Goal: Transaction & Acquisition: Subscribe to service/newsletter

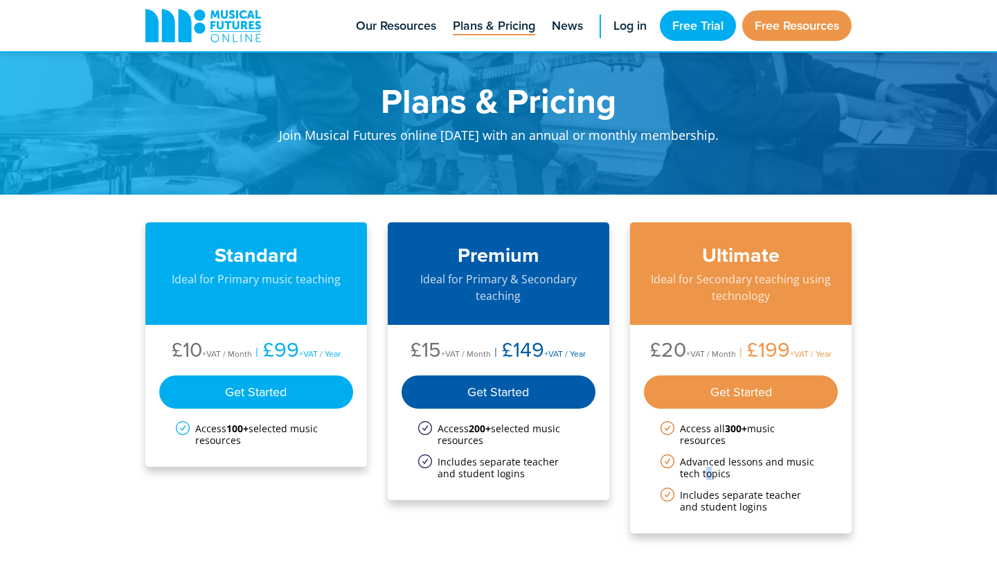
click at [708, 476] on li "Advanced lessons and music tech topics" at bounding box center [741, 468] width 161 height 24
click at [692, 502] on li "Includes separate teacher and student logins" at bounding box center [741, 501] width 161 height 24
click at [677, 22] on link "Free Trial" at bounding box center [698, 25] width 76 height 30
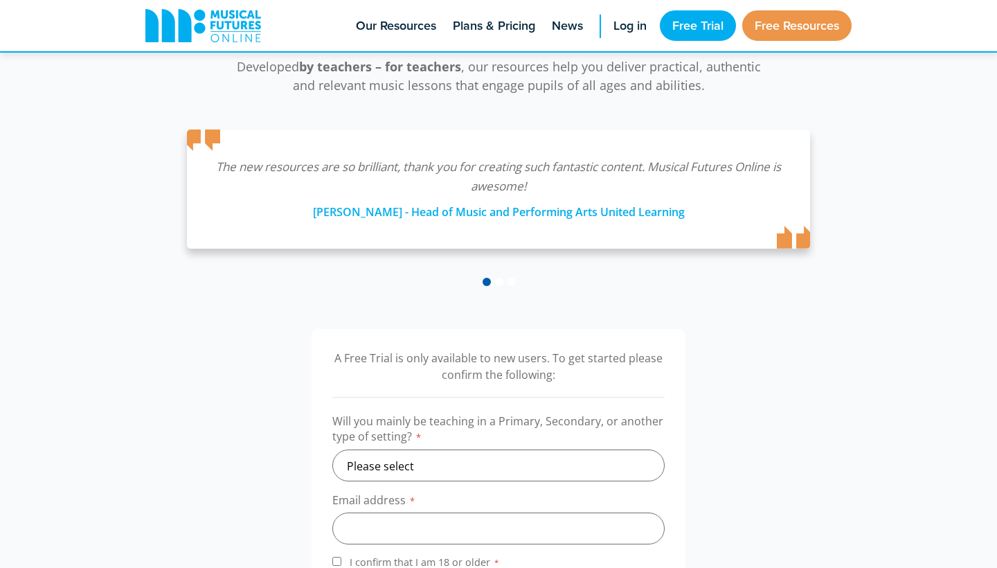
scroll to position [210, 0]
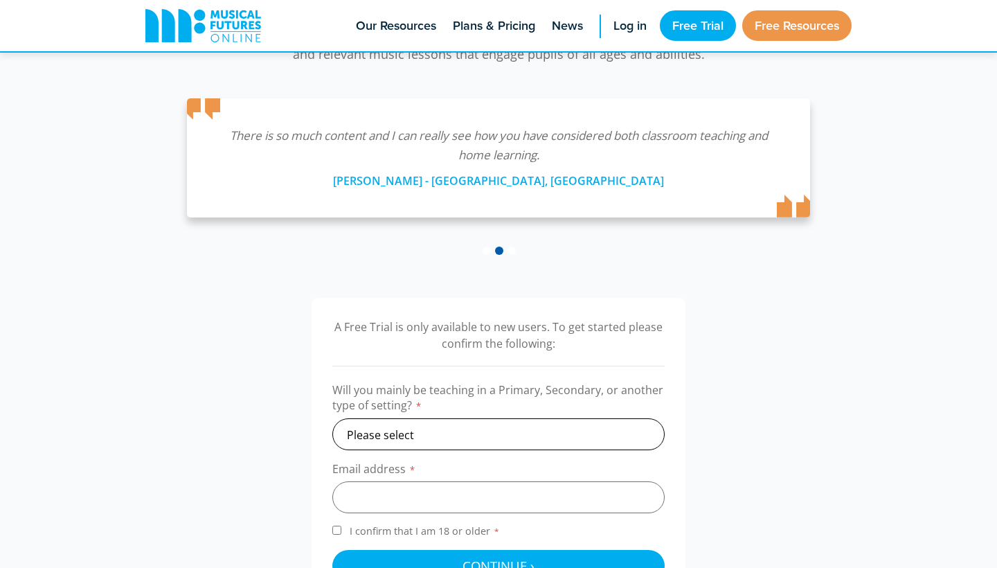
select select "primary"
click at [403, 491] on input "email" at bounding box center [498, 497] width 332 height 32
type input "[EMAIL_ADDRESS][DOMAIN_NAME]"
click at [336, 530] on input "I confirm that I am 18 or older *" at bounding box center [336, 530] width 9 height 9
checkbox input "true"
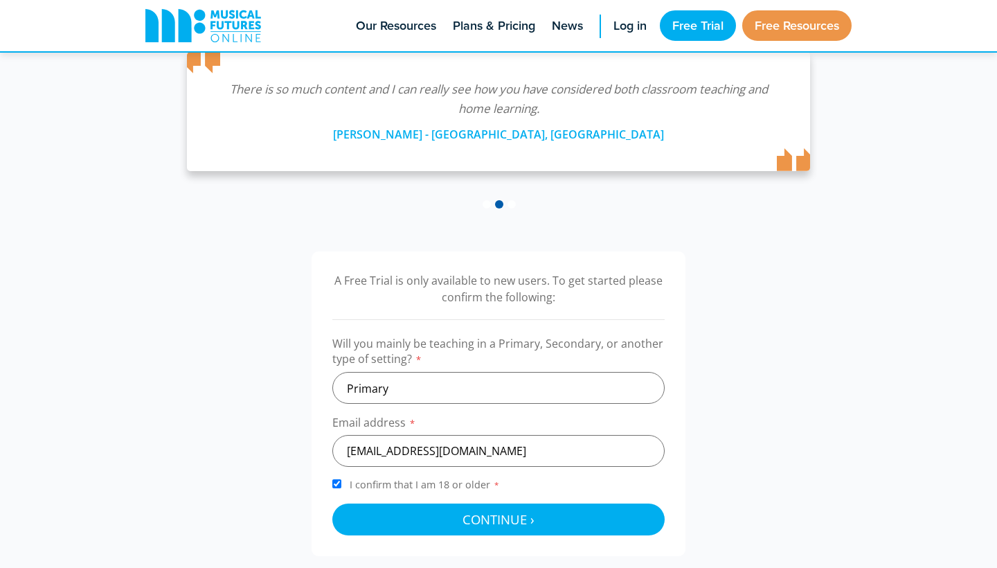
scroll to position [274, 0]
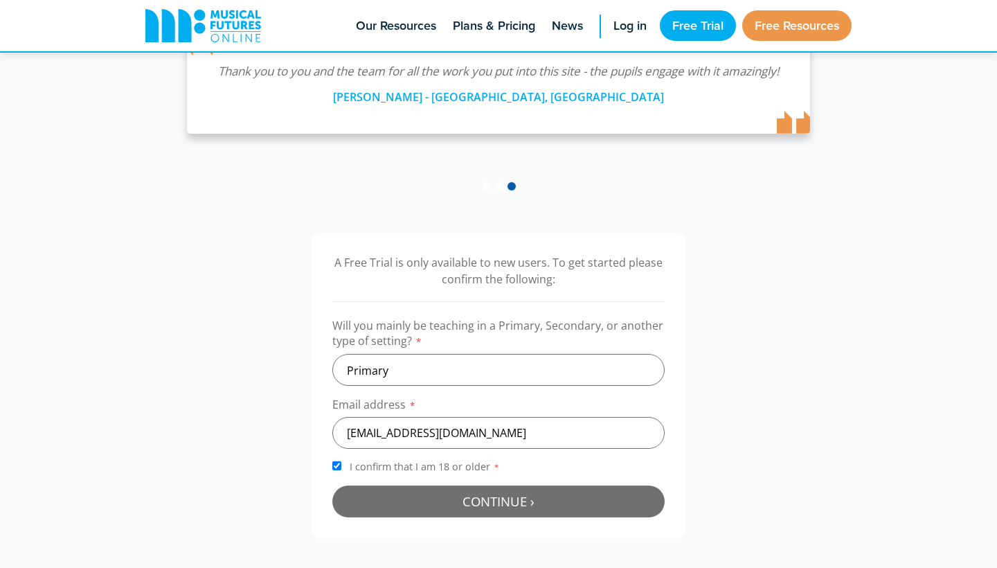
click at [381, 503] on button "Continue › Checking your details..." at bounding box center [498, 501] width 332 height 32
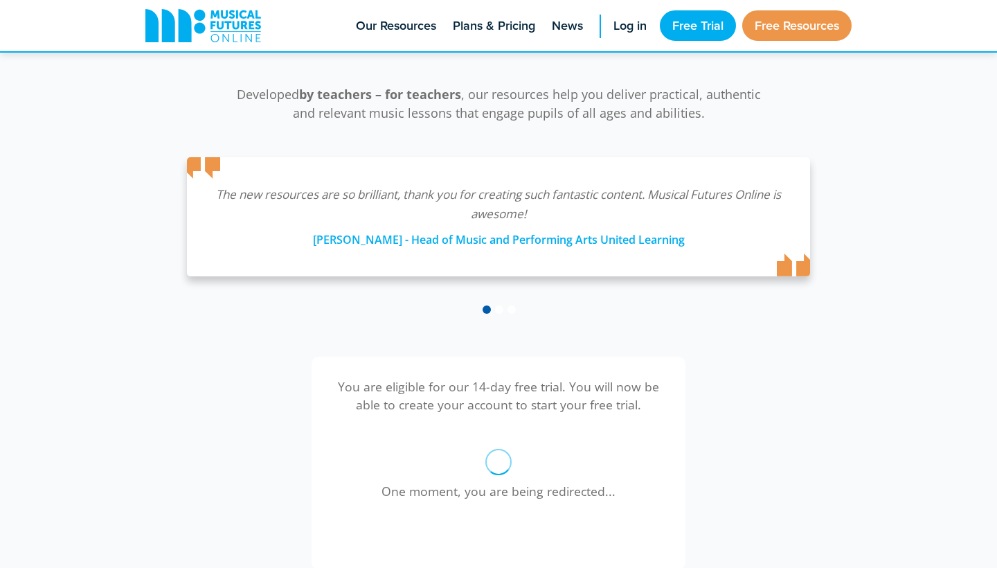
scroll to position [161, 0]
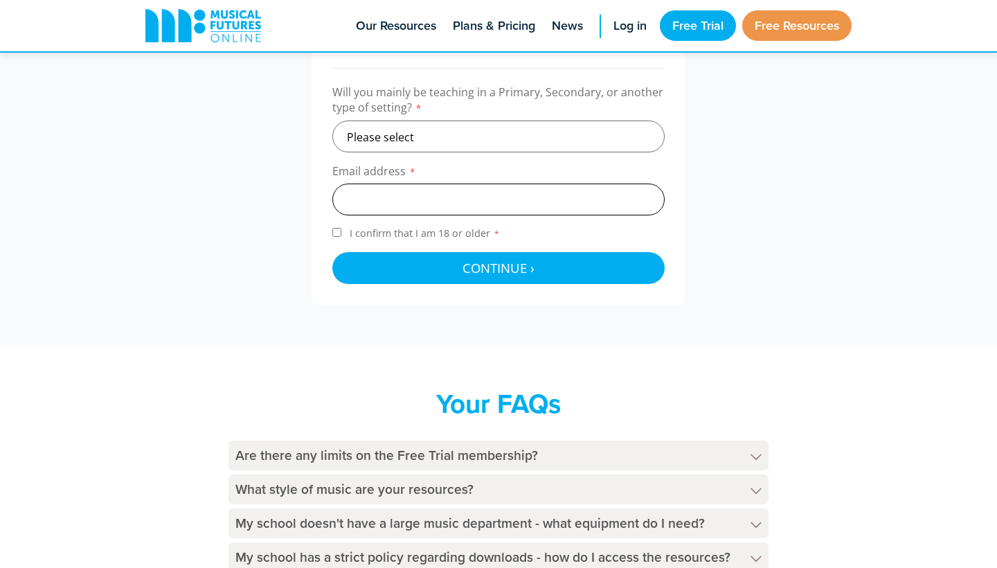
scroll to position [497, 0]
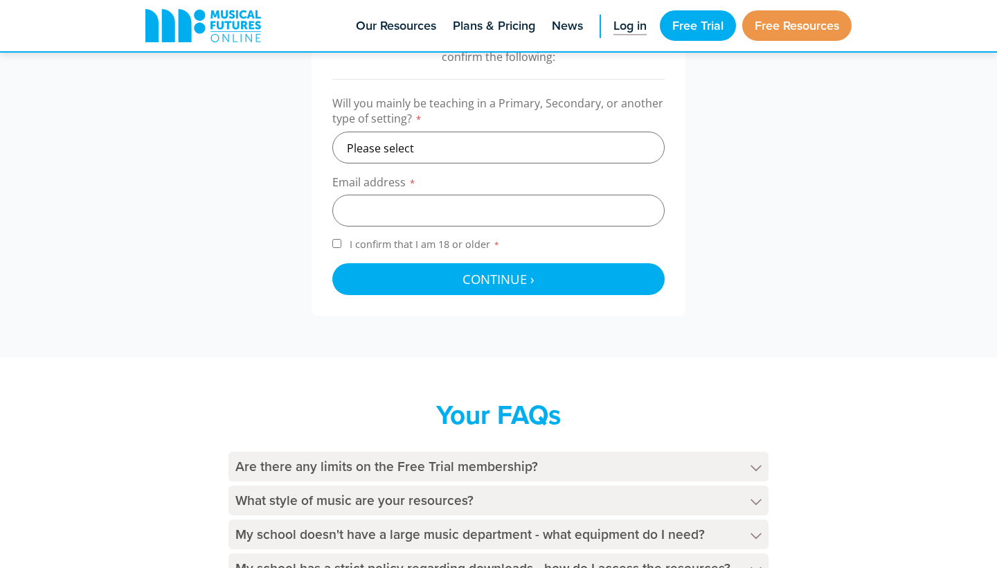
click at [643, 22] on span "Log in" at bounding box center [630, 26] width 33 height 19
